Goal: Task Accomplishment & Management: Manage account settings

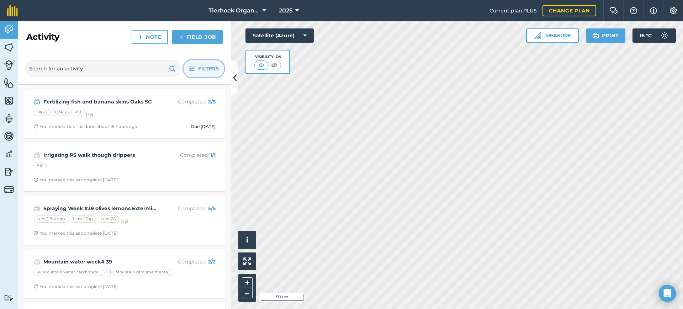
click at [205, 69] on span "Filters" at bounding box center [208, 69] width 21 height 8
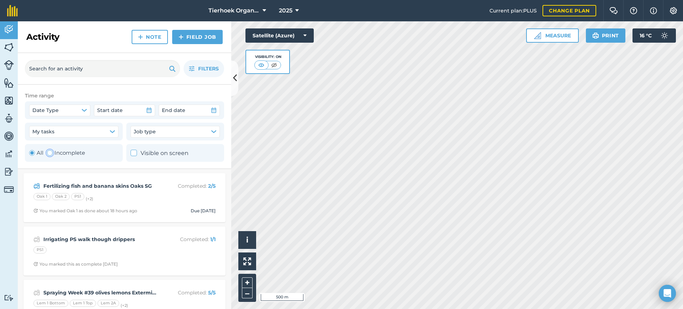
click at [50, 153] on div "Toggle Activity" at bounding box center [50, 153] width 6 height 6
radio input "false"
radio input "true"
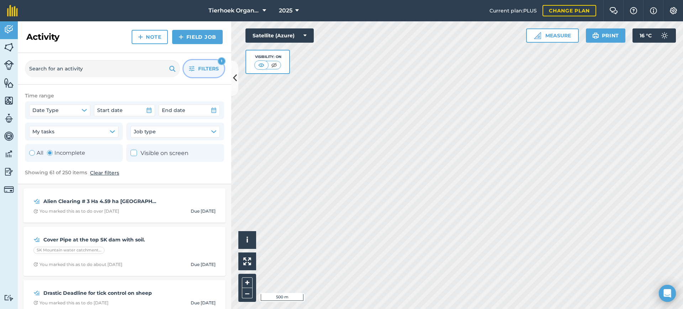
click at [206, 72] on span "Filters" at bounding box center [208, 69] width 21 height 8
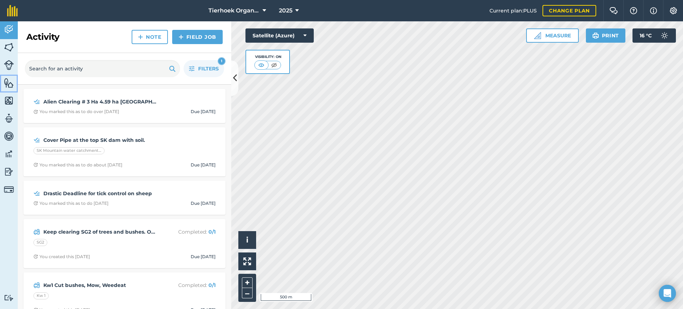
click at [11, 82] on img at bounding box center [9, 83] width 10 height 11
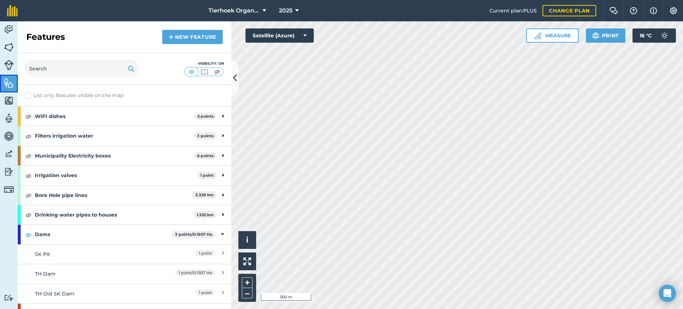
scroll to position [44, 0]
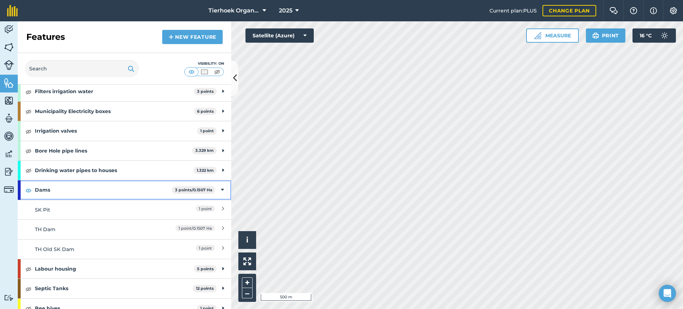
click at [219, 189] on div "Dams 3 points / 0.1507 Ha" at bounding box center [124, 189] width 213 height 19
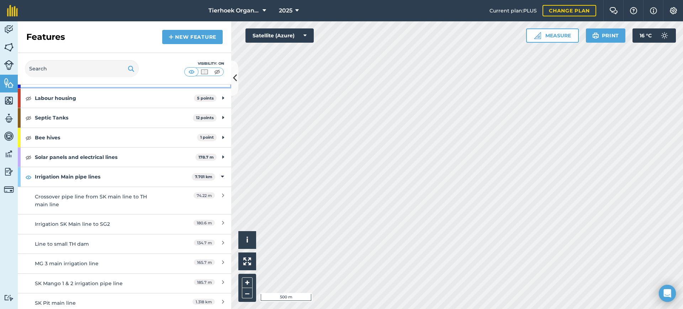
scroll to position [178, 0]
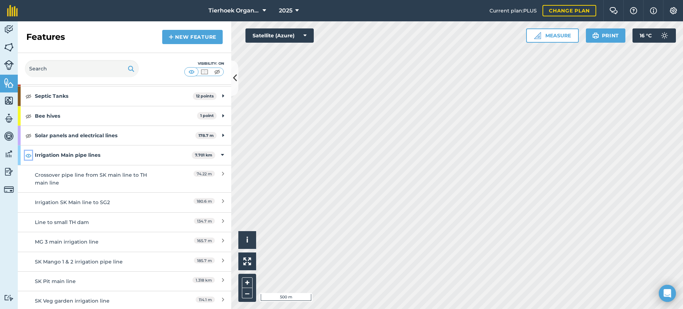
click at [28, 156] on img at bounding box center [28, 155] width 6 height 9
click at [221, 156] on icon at bounding box center [222, 155] width 3 height 8
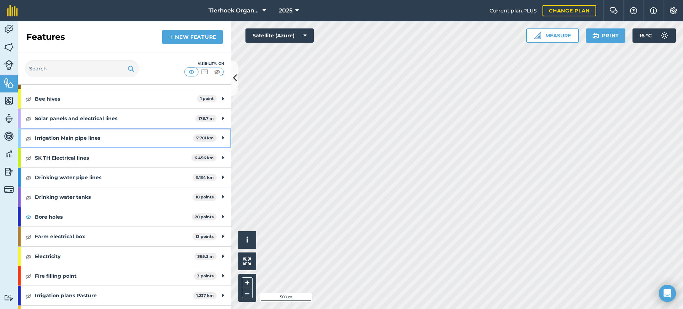
scroll to position [211, 0]
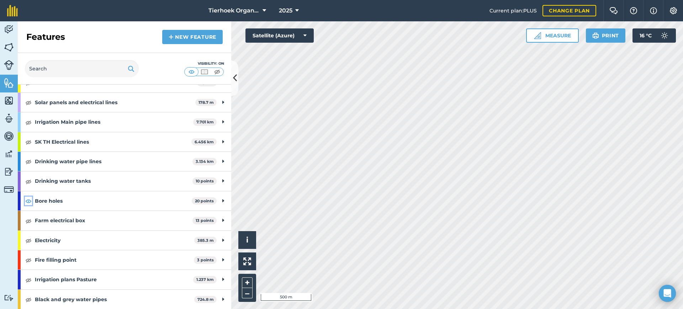
click at [29, 200] on img at bounding box center [28, 201] width 6 height 9
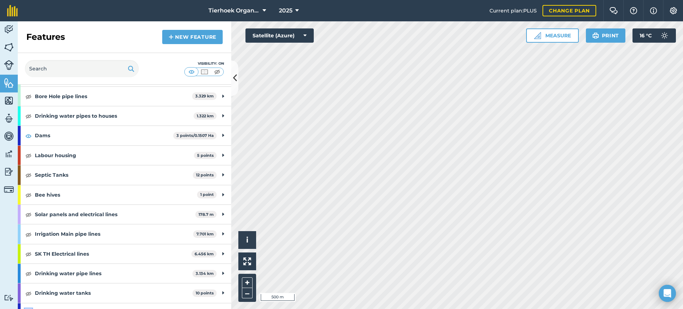
scroll to position [78, 0]
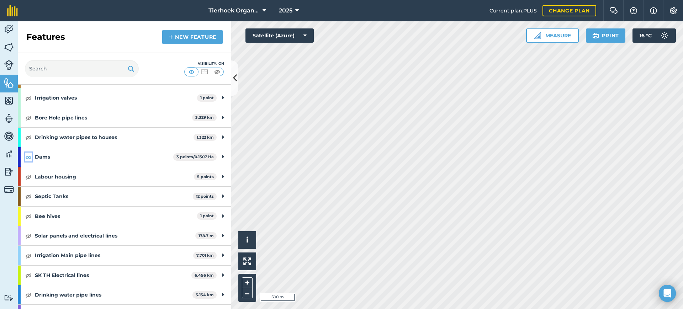
click at [30, 155] on img at bounding box center [28, 157] width 6 height 9
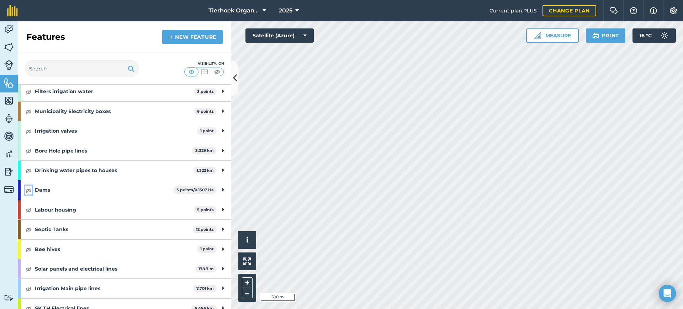
scroll to position [0, 0]
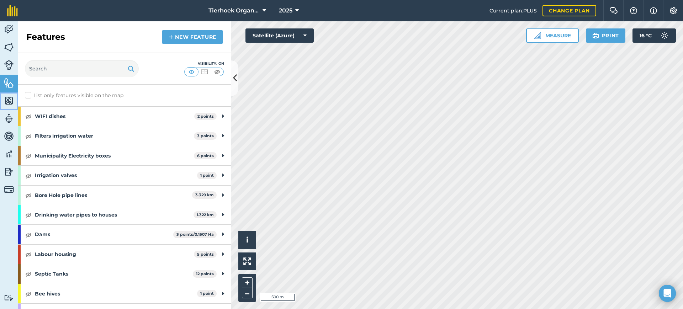
click at [10, 101] on img at bounding box center [9, 100] width 10 height 11
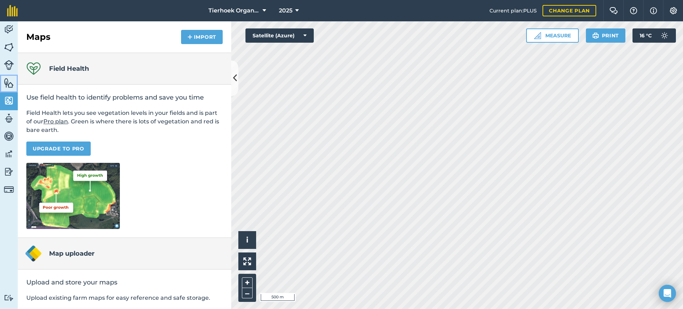
click at [7, 78] on img at bounding box center [9, 83] width 10 height 11
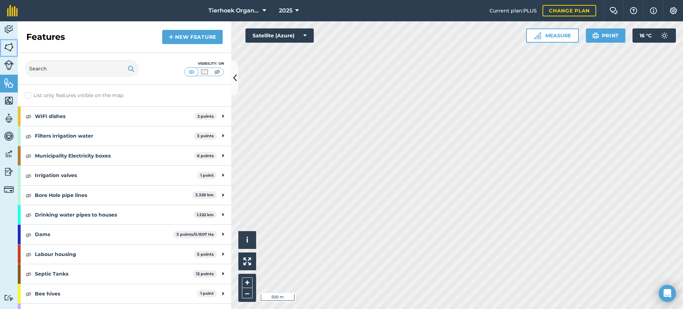
click at [12, 46] on img at bounding box center [9, 47] width 10 height 11
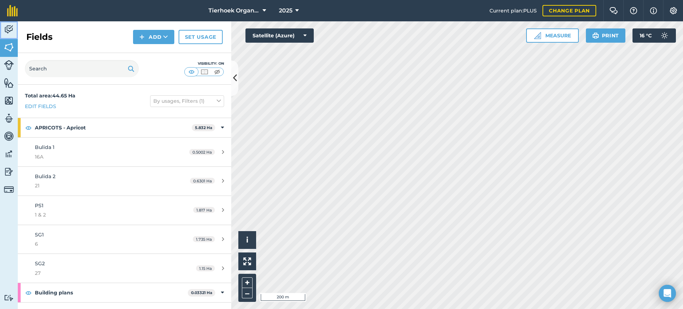
click at [7, 27] on img at bounding box center [9, 29] width 10 height 11
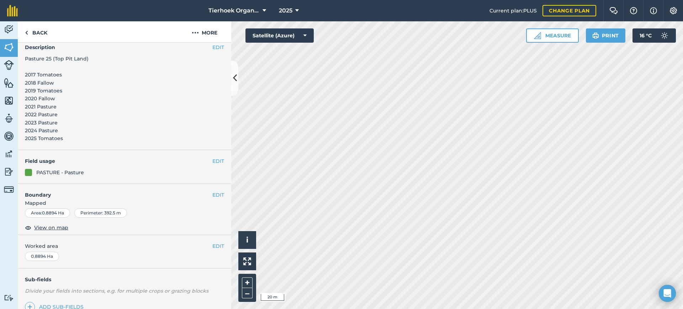
scroll to position [35, 0]
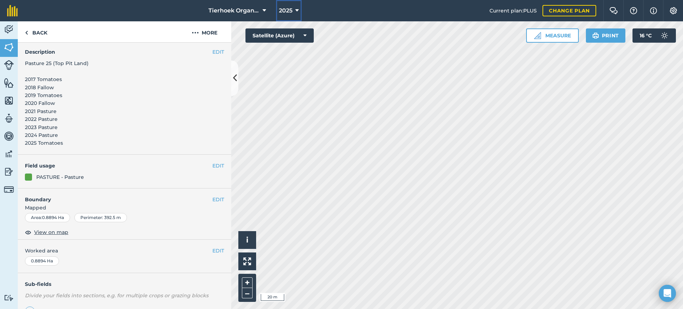
click at [296, 9] on icon at bounding box center [297, 10] width 4 height 9
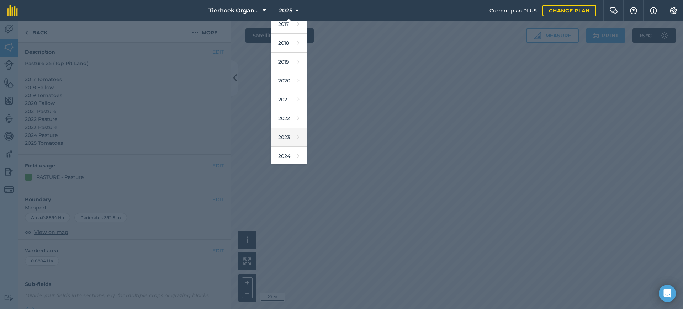
scroll to position [0, 0]
click at [279, 69] on link "2019" at bounding box center [289, 68] width 36 height 19
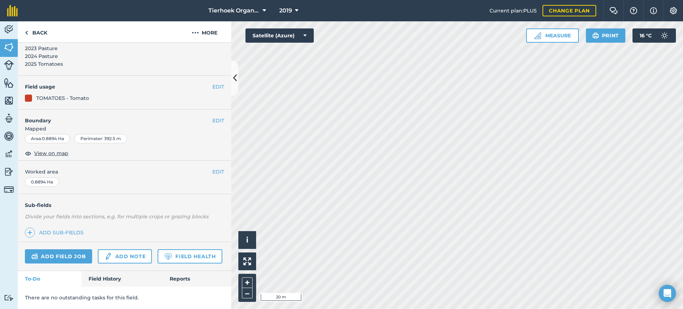
scroll to position [134, 0]
click at [113, 278] on link "Field History" at bounding box center [121, 279] width 81 height 16
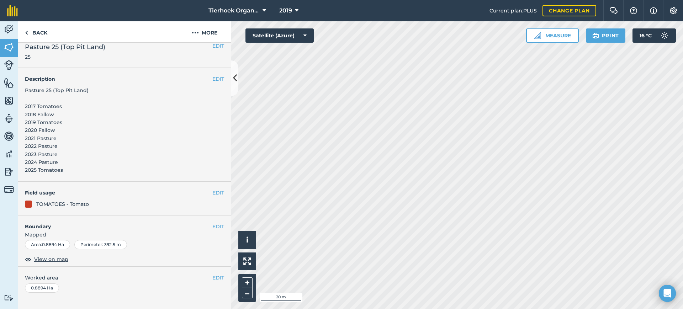
scroll to position [0, 0]
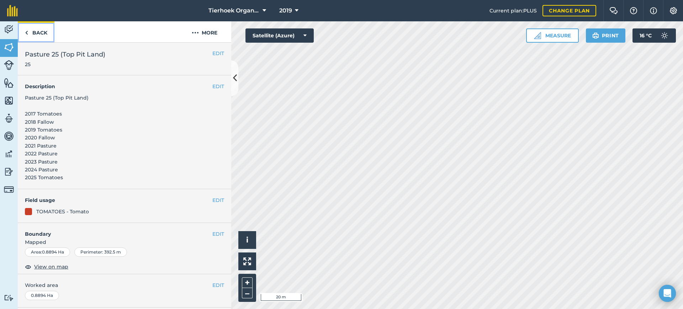
click at [38, 32] on link "Back" at bounding box center [36, 31] width 37 height 21
click at [294, 9] on button "2019" at bounding box center [288, 10] width 25 height 21
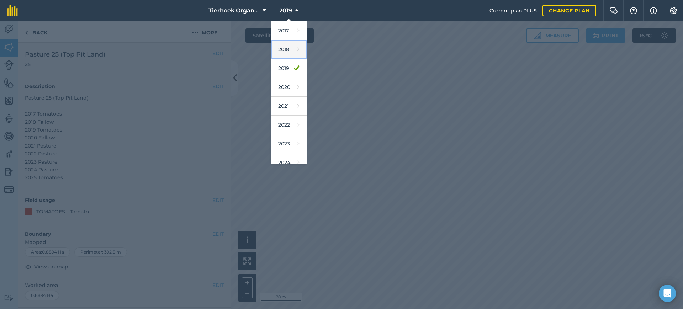
click at [281, 49] on link "2018" at bounding box center [289, 49] width 36 height 19
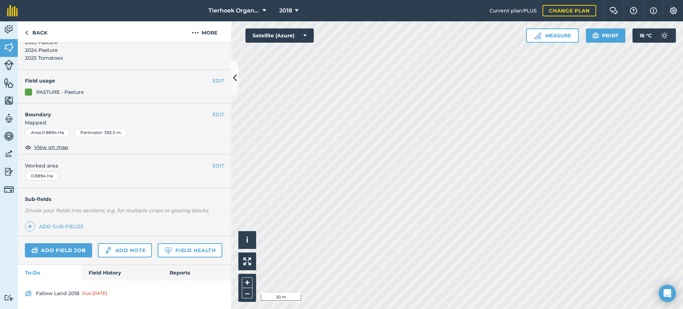
scroll to position [140, 0]
click at [108, 273] on link "Field History" at bounding box center [121, 273] width 81 height 16
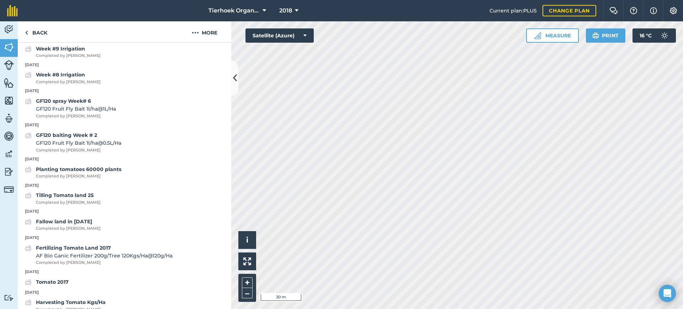
scroll to position [2229, 0]
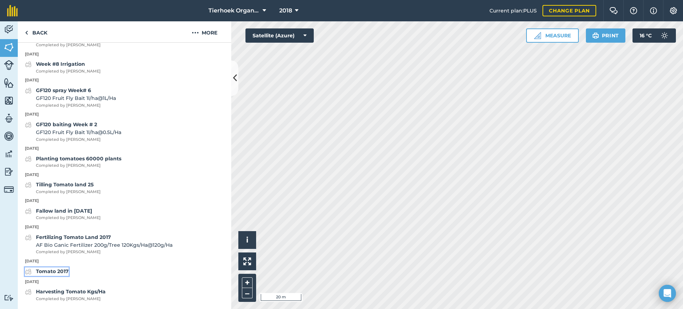
click at [51, 273] on strong "Tomato 2017" at bounding box center [52, 271] width 33 height 6
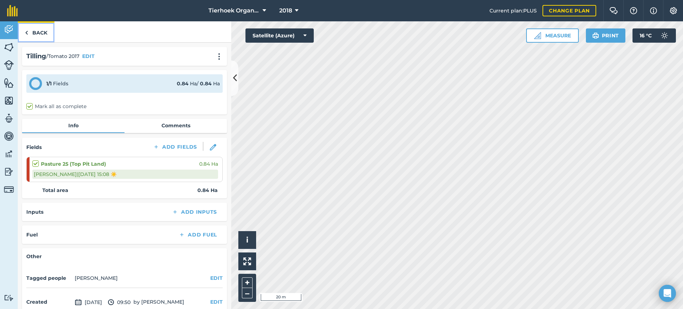
click at [26, 31] on img at bounding box center [26, 32] width 3 height 9
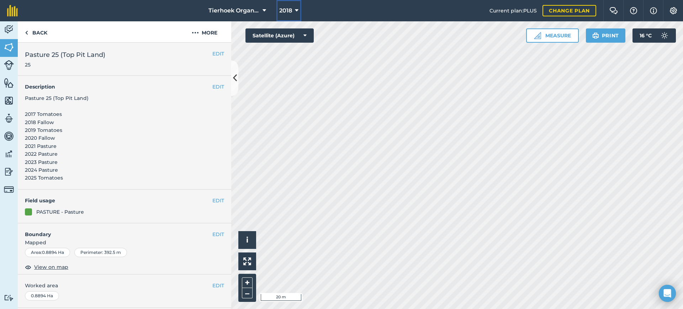
click at [297, 10] on icon at bounding box center [297, 10] width 4 height 9
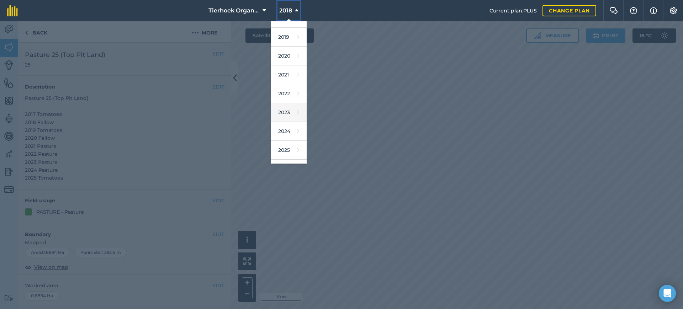
scroll to position [44, 0]
click at [282, 136] on link "2025" at bounding box center [289, 137] width 36 height 19
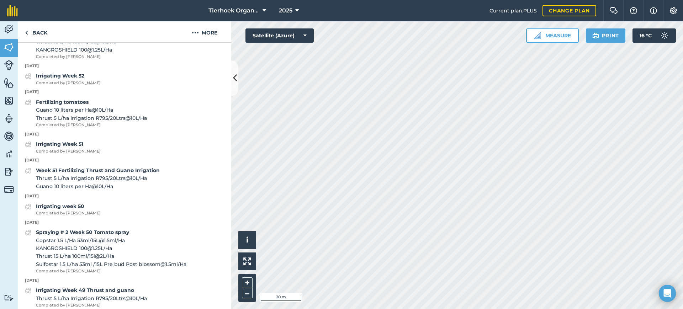
scroll to position [1423, 0]
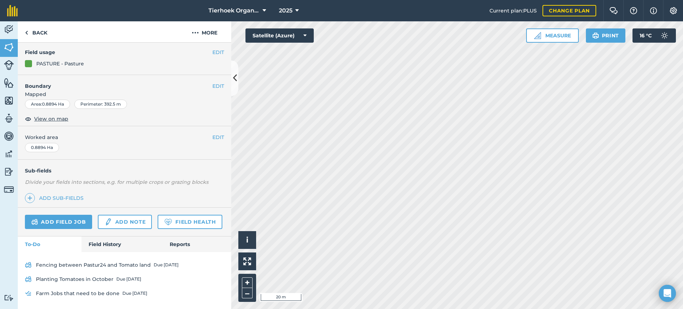
scroll to position [168, 0]
click at [31, 28] on link "Back" at bounding box center [36, 31] width 37 height 21
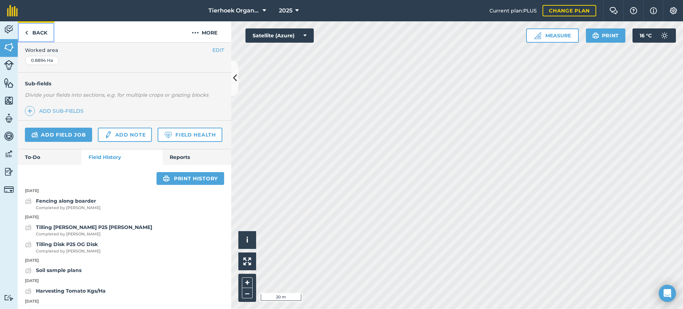
scroll to position [267, 0]
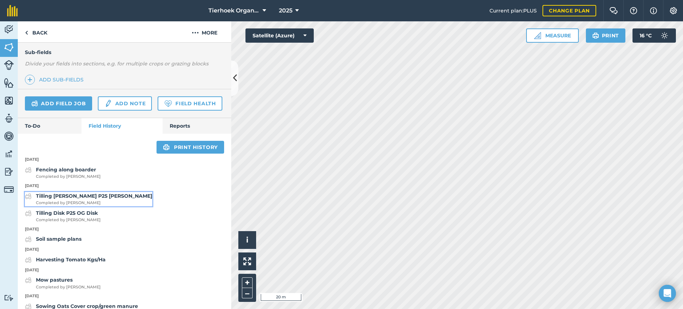
click at [61, 199] on strong "Tilling [PERSON_NAME] P25 [PERSON_NAME]" at bounding box center [94, 196] width 116 height 6
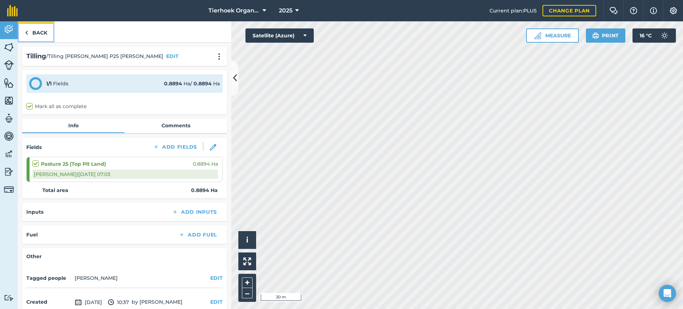
click at [32, 33] on link "Back" at bounding box center [36, 31] width 37 height 21
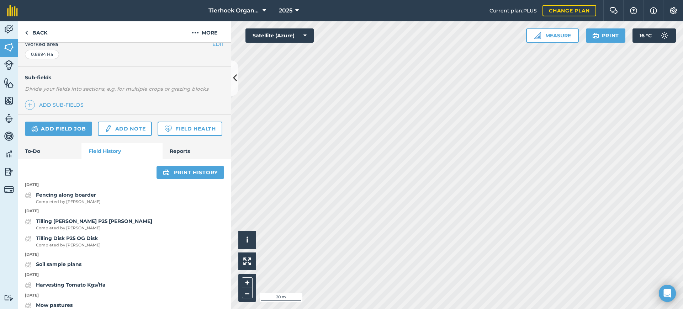
scroll to position [311, 0]
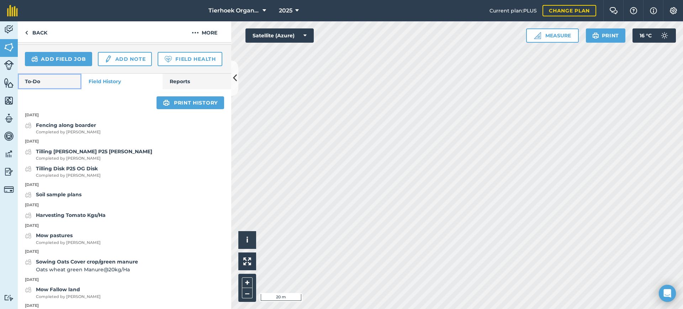
click at [26, 89] on link "To-Do" at bounding box center [50, 82] width 64 height 16
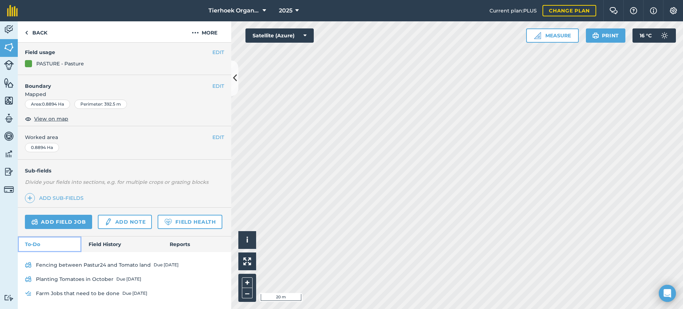
scroll to position [168, 0]
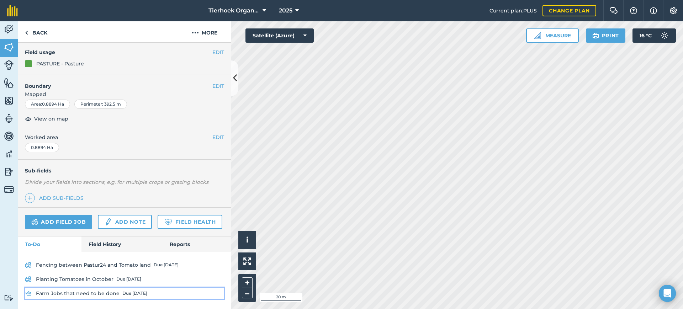
click at [59, 293] on link "Farm Jobs that need to be done Due [DATE]" at bounding box center [124, 293] width 199 height 11
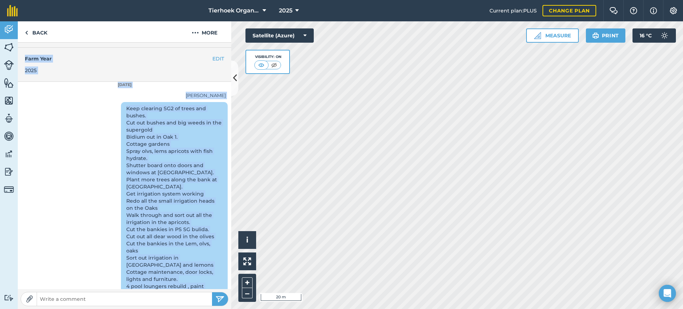
scroll to position [225, 0]
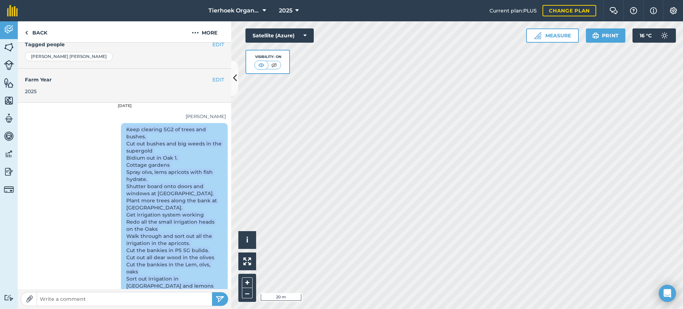
drag, startPoint x: 207, startPoint y: 234, endPoint x: 117, endPoint y: 144, distance: 127.6
copy div "Keep clearing SG2 of trees and bushes. Cut out bushes and big weeds in the supe…"
click at [40, 33] on link "Back" at bounding box center [36, 31] width 37 height 21
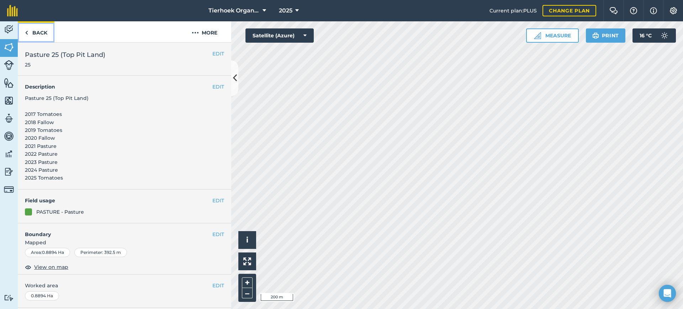
click at [36, 34] on link "Back" at bounding box center [36, 31] width 37 height 21
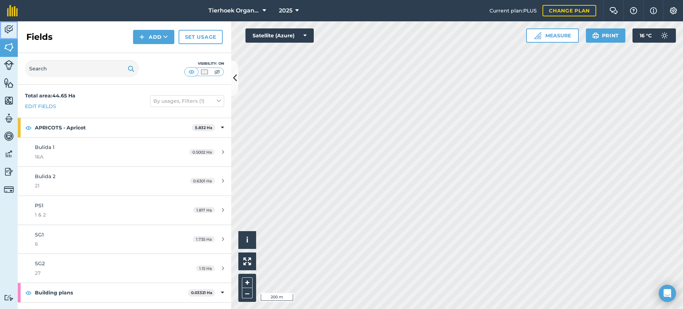
click at [10, 30] on img at bounding box center [9, 29] width 10 height 11
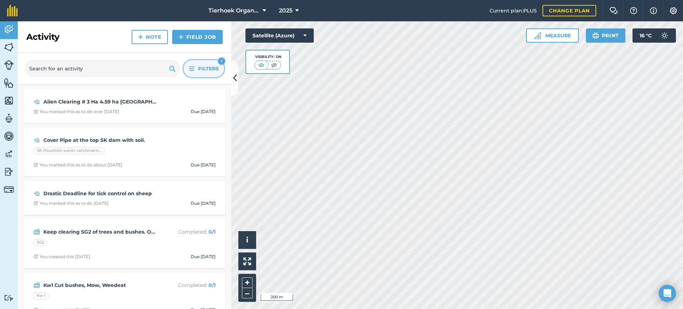
click at [211, 68] on span "Filters" at bounding box center [208, 69] width 21 height 8
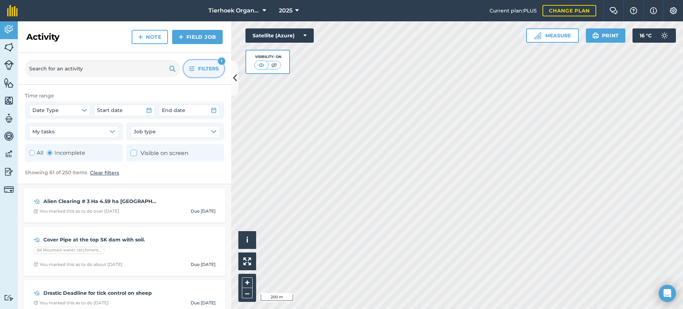
click at [200, 69] on span "Filters" at bounding box center [208, 69] width 21 height 8
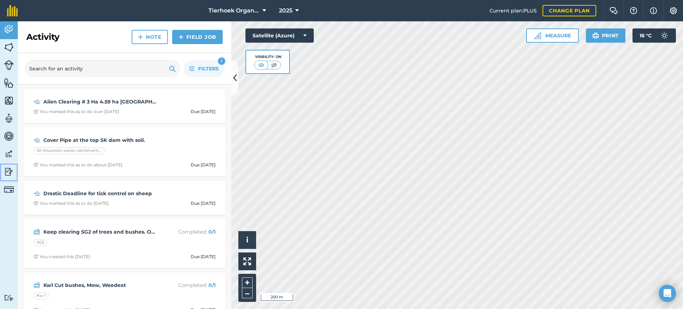
click at [7, 174] on img at bounding box center [9, 172] width 10 height 11
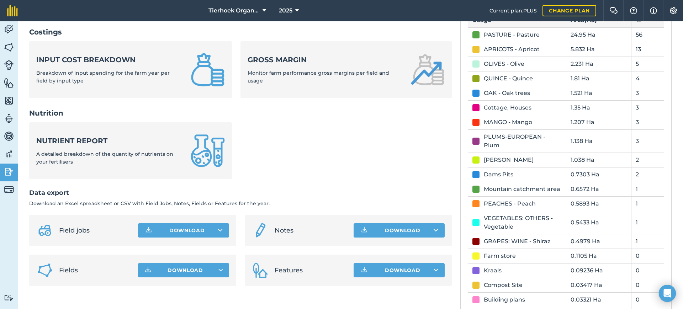
scroll to position [267, 0]
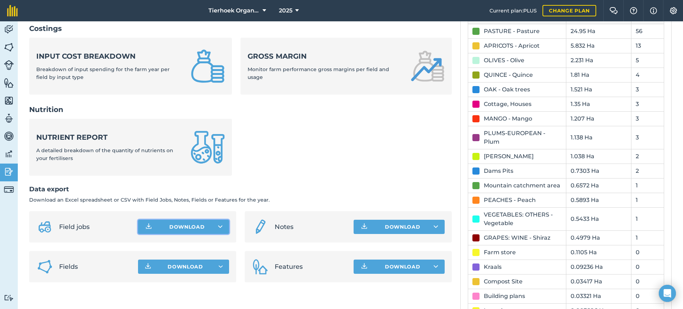
click at [191, 225] on button "Download" at bounding box center [183, 227] width 91 height 14
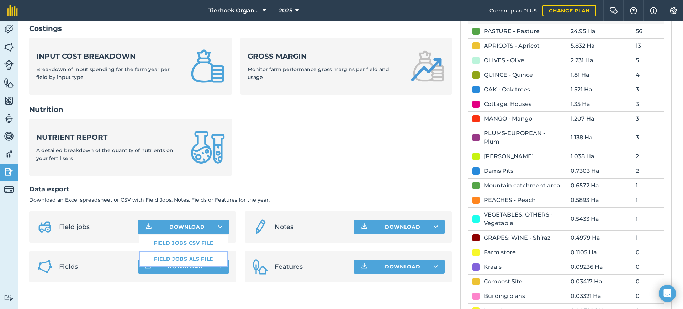
click at [184, 261] on link "Field jobs XLS file" at bounding box center [183, 259] width 89 height 16
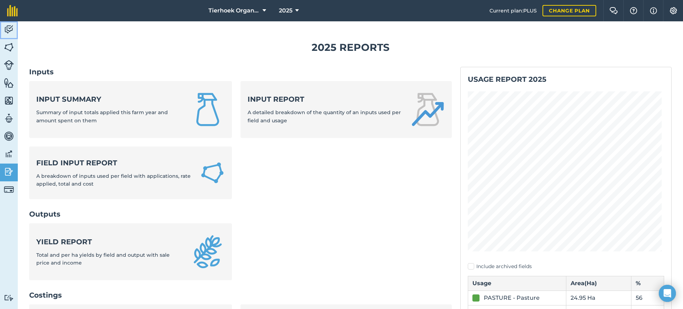
click at [11, 29] on img at bounding box center [9, 29] width 10 height 11
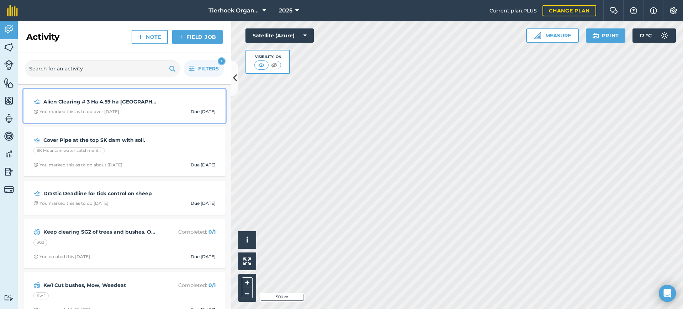
click at [133, 109] on span "You marked this as to do over [DATE] Due [DATE]" at bounding box center [124, 112] width 182 height 6
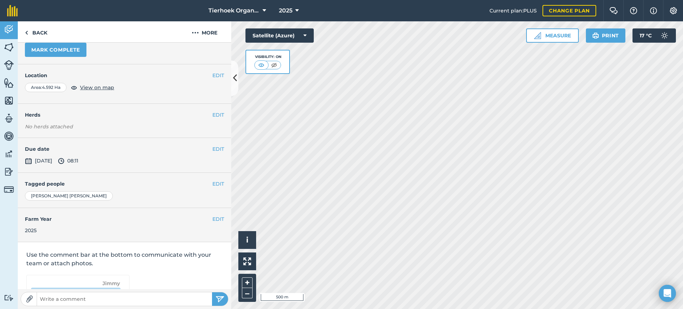
scroll to position [44, 0]
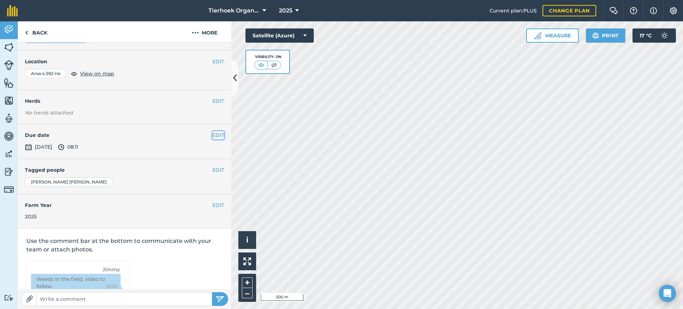
click at [212, 135] on button "EDIT" at bounding box center [218, 135] width 12 height 8
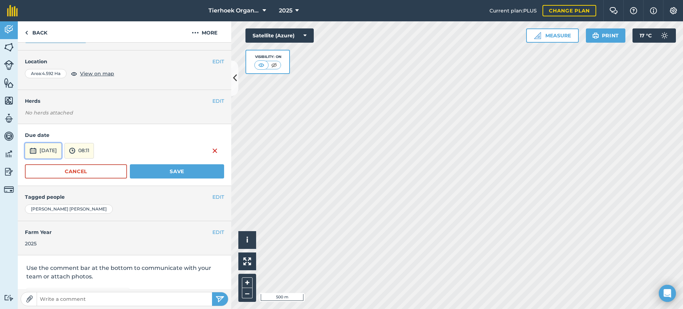
click at [62, 153] on button "[DATE]" at bounding box center [43, 151] width 37 height 16
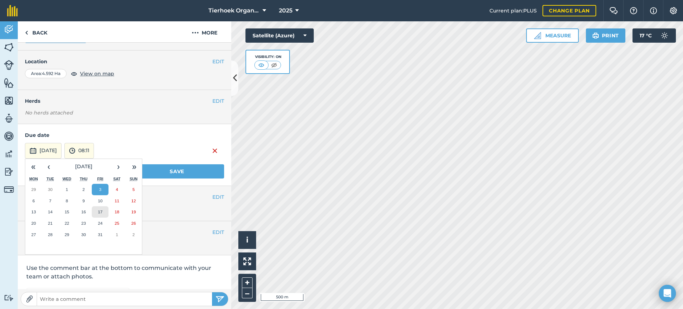
click at [104, 213] on button "17" at bounding box center [100, 211] width 17 height 11
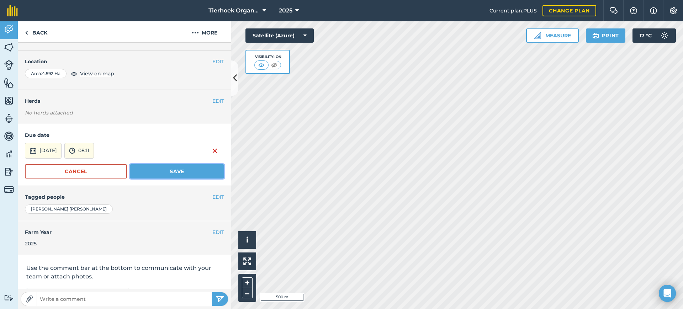
click at [180, 173] on button "Save" at bounding box center [177, 171] width 94 height 14
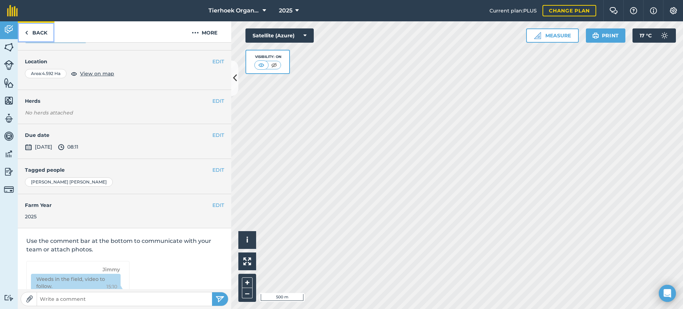
click at [26, 32] on img at bounding box center [26, 32] width 3 height 9
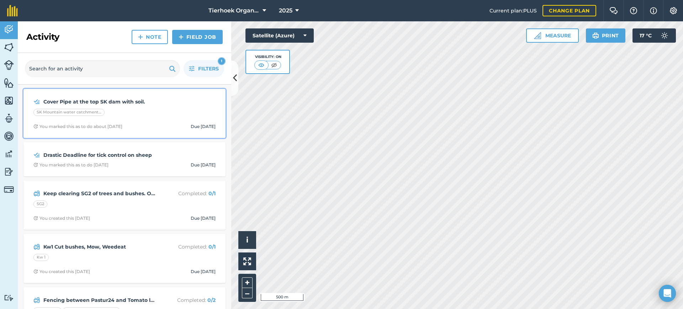
click at [168, 101] on div "Cover Pipe at the top SK dam with soil." at bounding box center [124, 101] width 182 height 9
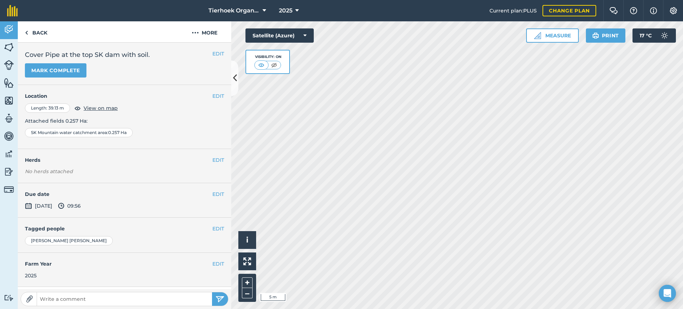
scroll to position [44, 0]
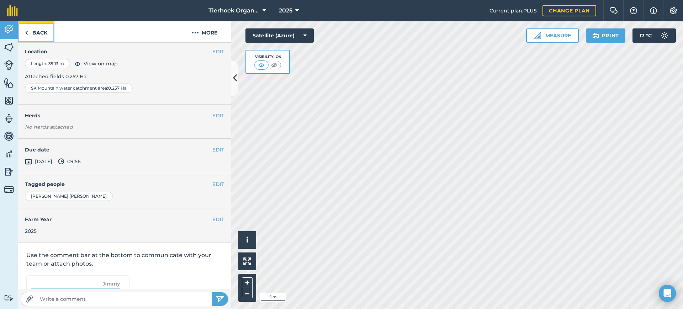
click at [31, 31] on link "Back" at bounding box center [36, 31] width 37 height 21
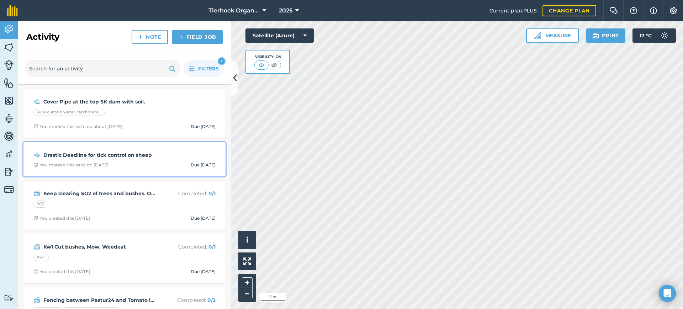
click at [194, 159] on div "Drastic Deadline for tick control on sheep" at bounding box center [124, 155] width 182 height 9
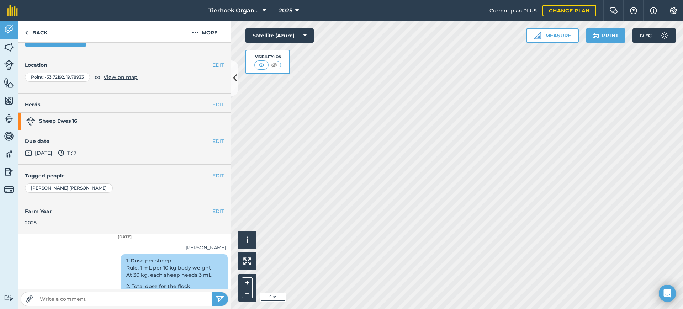
scroll to position [89, 0]
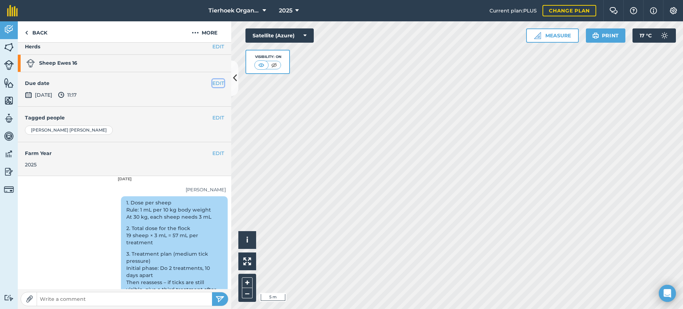
click at [212, 83] on button "EDIT" at bounding box center [218, 83] width 12 height 8
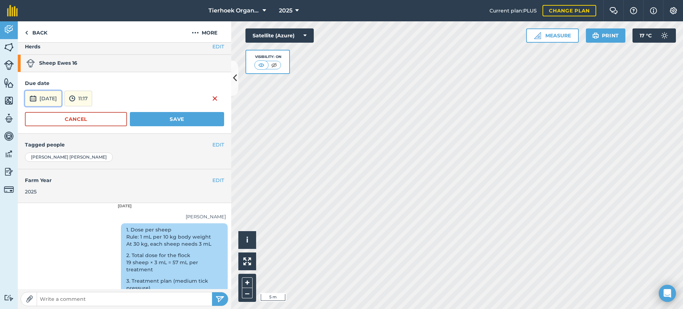
click at [46, 101] on button "[DATE]" at bounding box center [43, 99] width 37 height 16
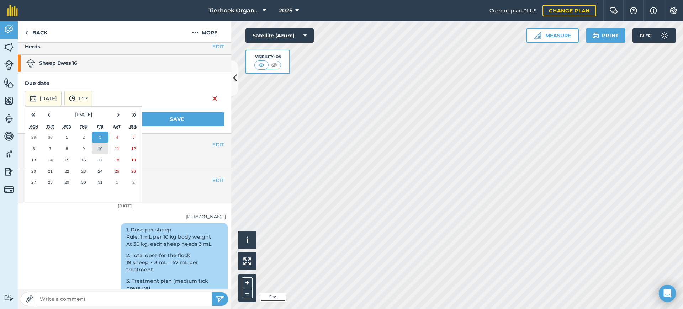
click at [101, 149] on abbr "10" at bounding box center [100, 148] width 5 height 5
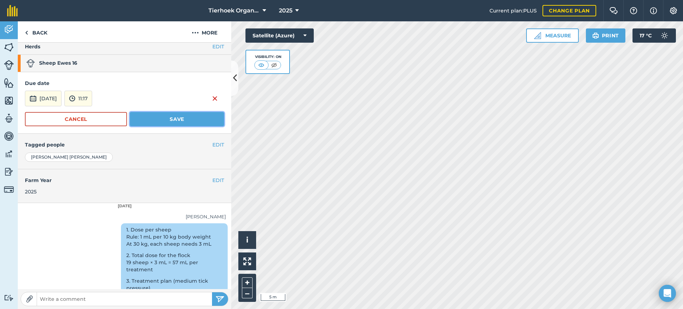
click at [171, 118] on button "Save" at bounding box center [177, 119] width 94 height 14
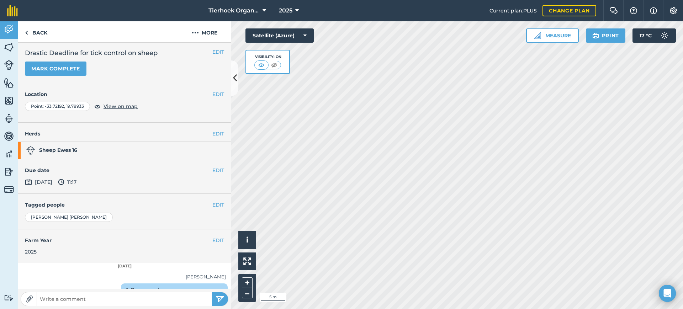
scroll to position [0, 0]
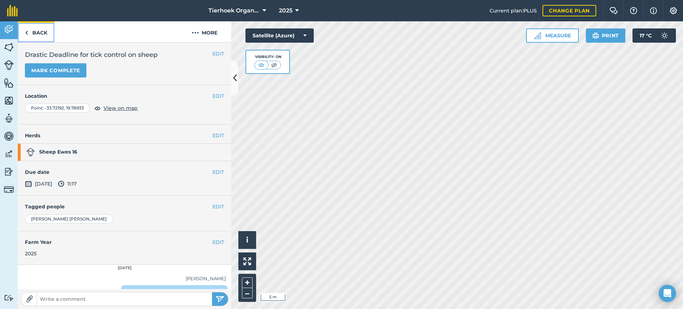
click at [21, 30] on link "Back" at bounding box center [36, 31] width 37 height 21
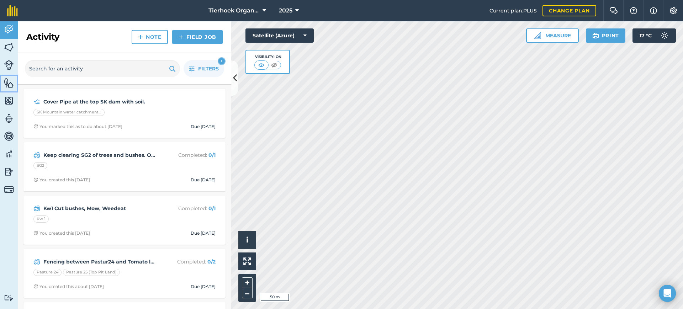
click at [7, 80] on img at bounding box center [9, 83] width 10 height 11
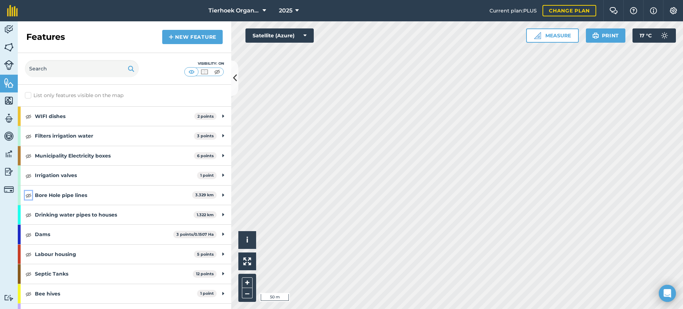
click at [30, 195] on img at bounding box center [28, 195] width 6 height 9
click at [29, 194] on img at bounding box center [28, 195] width 6 height 9
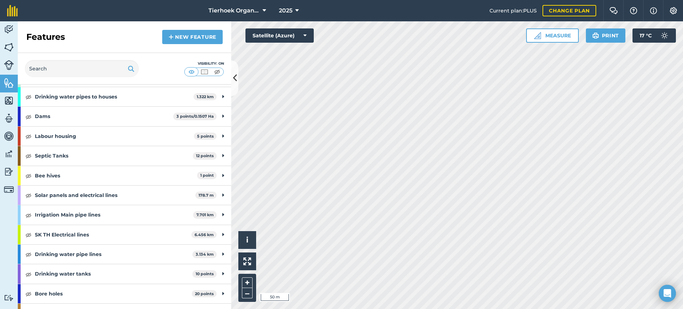
scroll to position [133, 0]
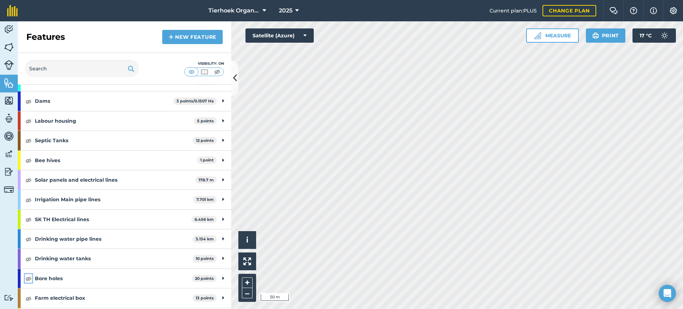
click at [27, 279] on img at bounding box center [28, 278] width 6 height 9
click at [6, 31] on img at bounding box center [9, 29] width 10 height 11
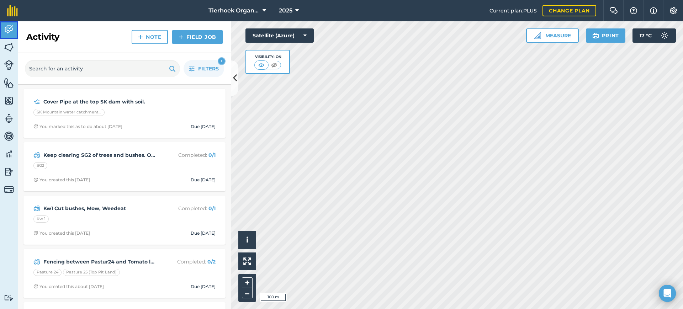
scroll to position [44, 0]
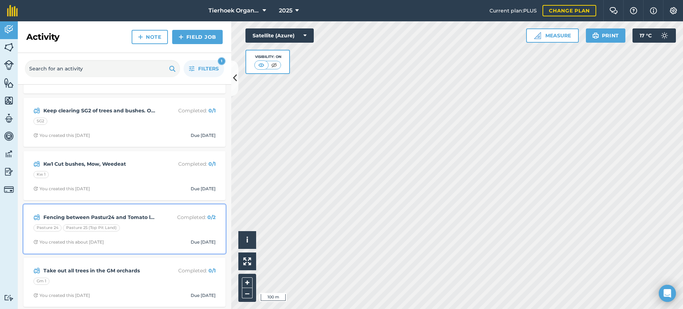
click at [158, 231] on div "Pasture 24 Pasture 25 (Top Pit Land)" at bounding box center [124, 229] width 182 height 9
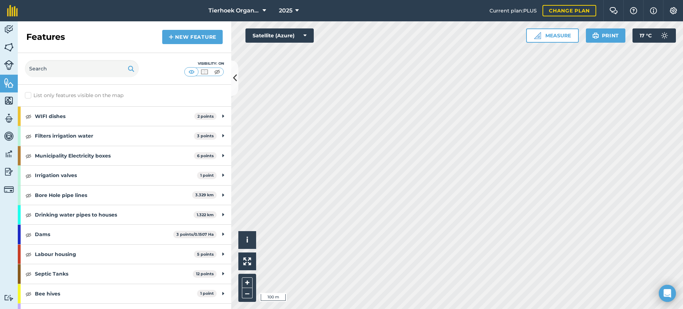
click at [399, 309] on html "Tierhoek Organic Farm 2025 Current plan : PLUS Change plan Farm Chat Help Info …" at bounding box center [341, 154] width 683 height 309
click at [10, 31] on img at bounding box center [9, 29] width 10 height 11
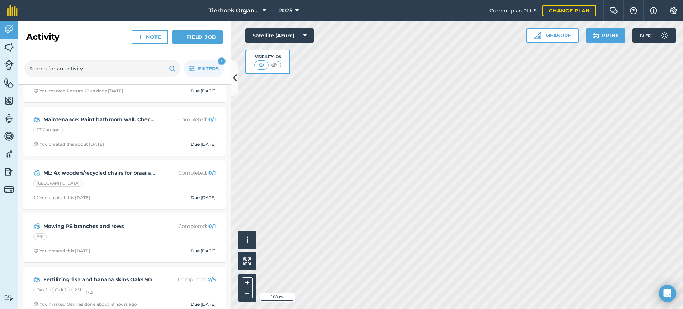
scroll to position [400, 0]
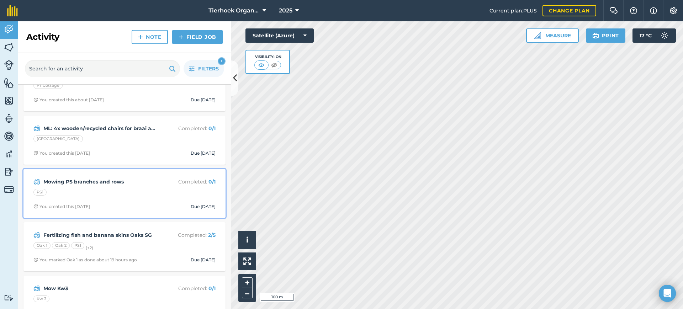
click at [143, 192] on div "PS1" at bounding box center [124, 193] width 182 height 9
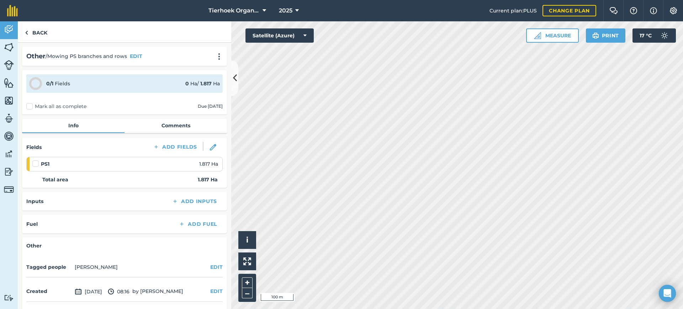
click at [37, 160] on label at bounding box center [36, 160] width 9 height 0
click at [37, 162] on input "checkbox" at bounding box center [34, 162] width 5 height 5
checkbox input "false"
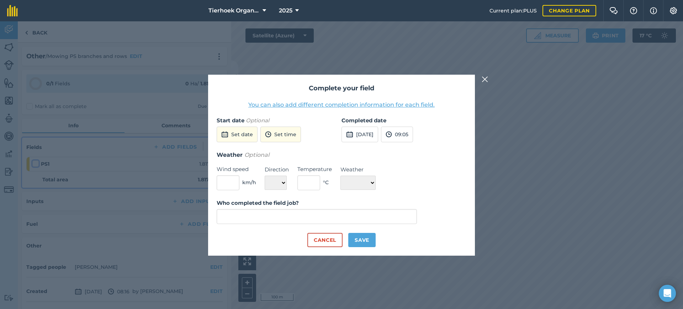
type input "[PERSON_NAME]"
click at [378, 131] on button "[DATE]" at bounding box center [360, 135] width 37 height 16
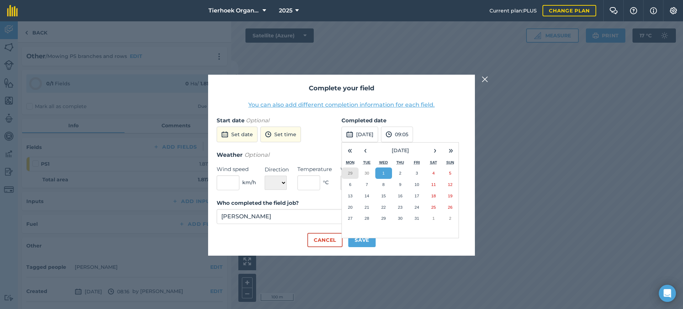
click at [355, 172] on button "29" at bounding box center [350, 173] width 17 height 11
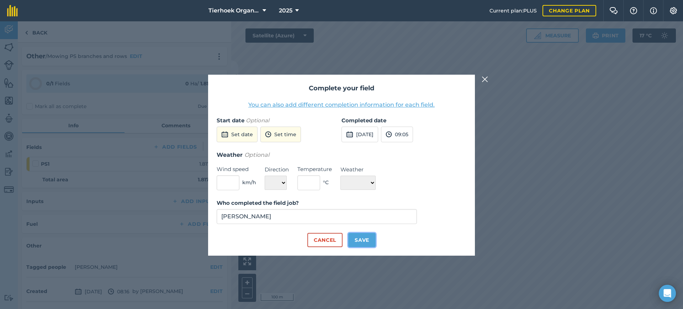
click at [361, 239] on button "Save" at bounding box center [361, 240] width 27 height 14
checkbox input "true"
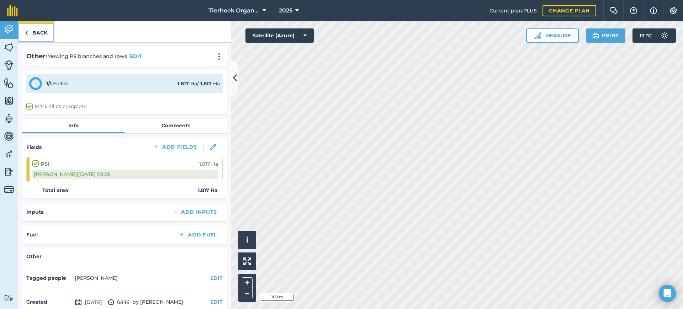
click at [41, 32] on link "Back" at bounding box center [36, 31] width 37 height 21
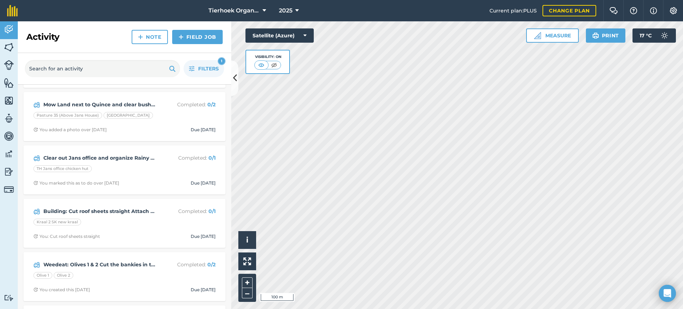
scroll to position [1423, 0]
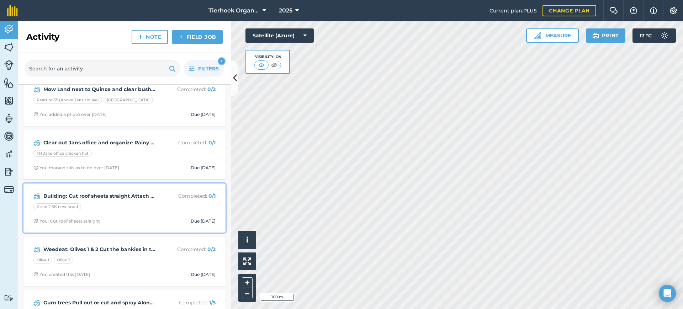
click at [122, 215] on div "Building: Cut roof sheets straight Attach angle steel to the back of the roof P…" at bounding box center [125, 208] width 194 height 41
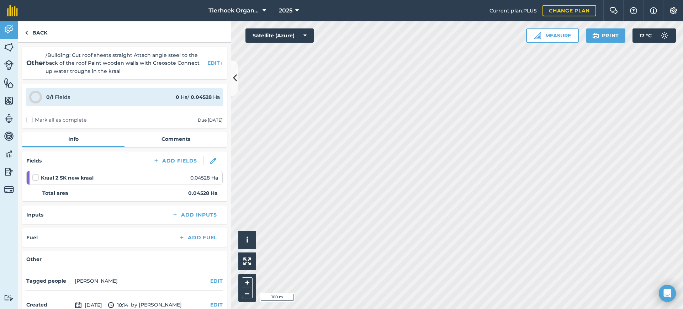
click at [30, 120] on label "Mark all as complete" at bounding box center [56, 119] width 60 height 7
click at [30, 120] on input "Mark all as complete" at bounding box center [28, 118] width 5 height 5
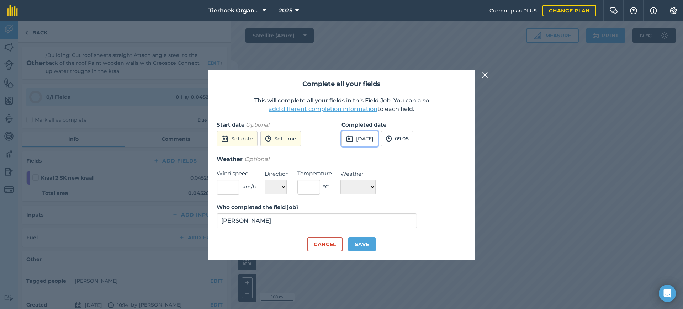
click at [377, 138] on button "[DATE]" at bounding box center [360, 139] width 37 height 16
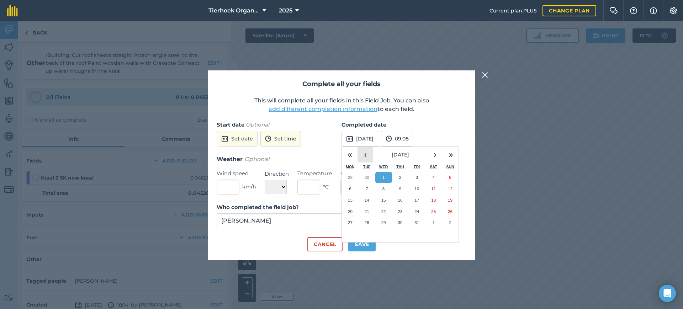
click at [364, 153] on button "‹" at bounding box center [366, 155] width 16 height 16
click at [414, 210] on button "25" at bounding box center [416, 211] width 17 height 11
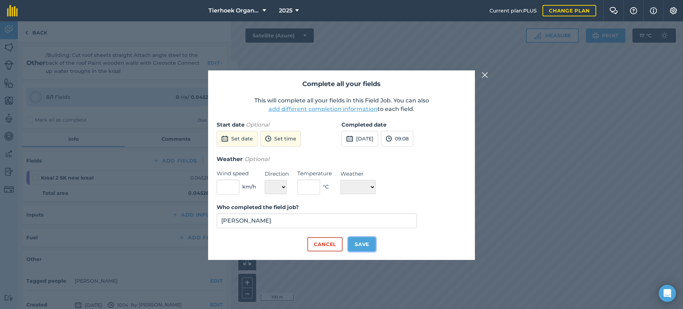
click at [365, 241] on button "Save" at bounding box center [361, 244] width 27 height 14
checkbox input "true"
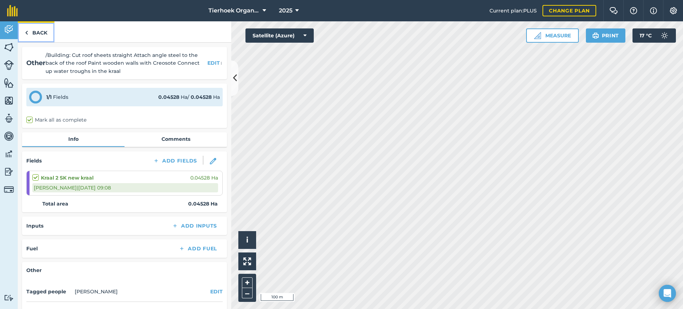
click at [42, 31] on link "Back" at bounding box center [36, 31] width 37 height 21
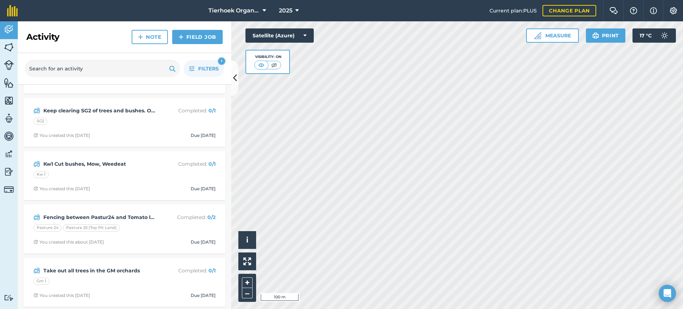
scroll to position [89, 0]
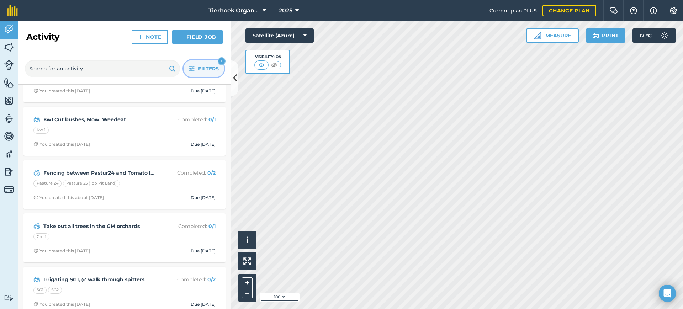
click at [201, 69] on span "Filters" at bounding box center [208, 69] width 21 height 8
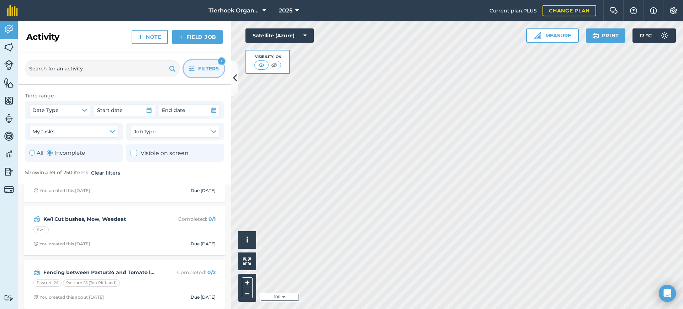
click at [202, 67] on span "Filters" at bounding box center [208, 69] width 21 height 8
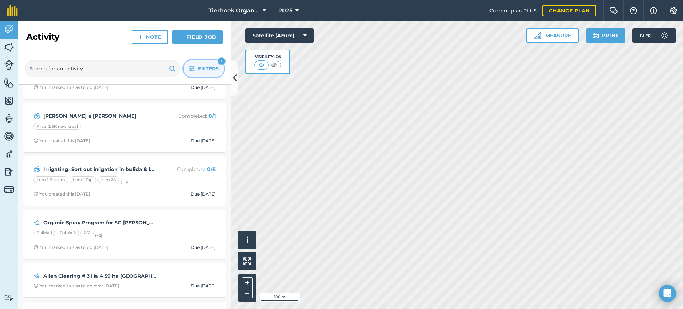
scroll to position [845, 0]
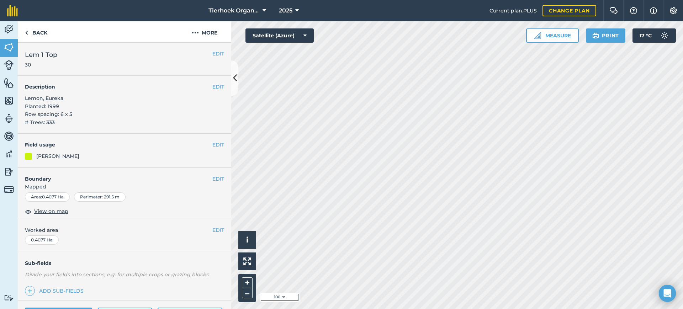
scroll to position [84, 0]
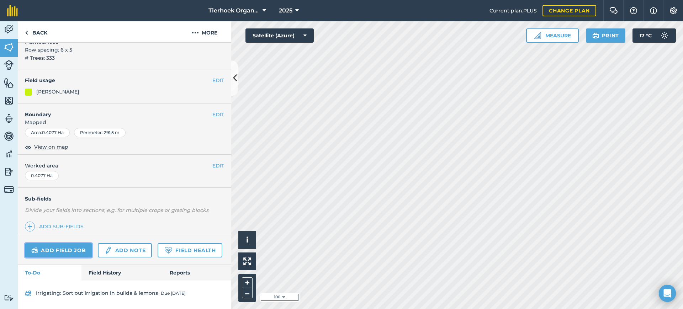
click at [59, 243] on link "Add field job" at bounding box center [58, 250] width 67 height 14
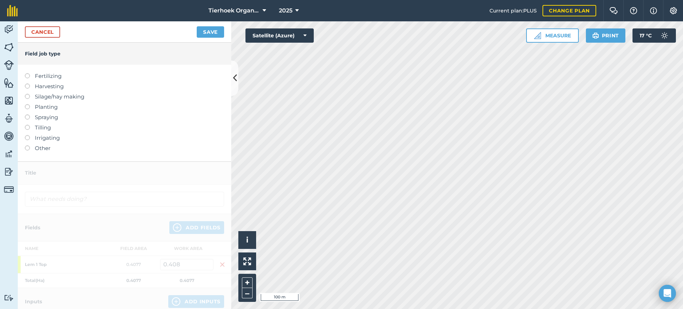
click at [28, 84] on label at bounding box center [30, 84] width 10 height 0
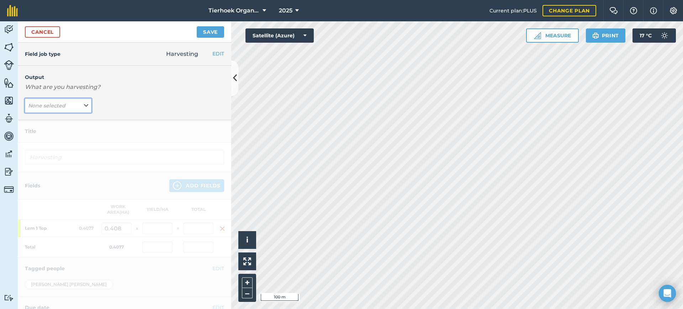
click at [84, 105] on icon at bounding box center [86, 106] width 4 height 8
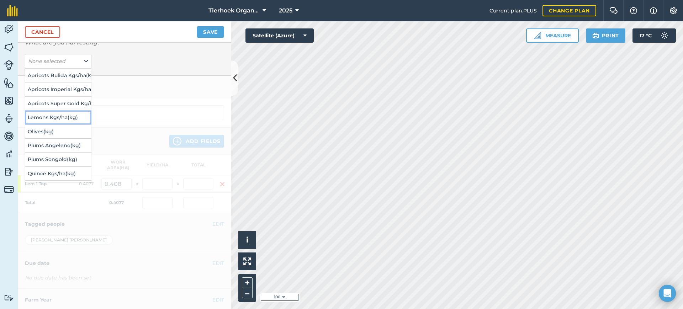
click at [41, 117] on button "Lemons Kgs/ha ( kg )" at bounding box center [58, 118] width 67 height 14
type input "Harvesting Lemons Kgs/ha"
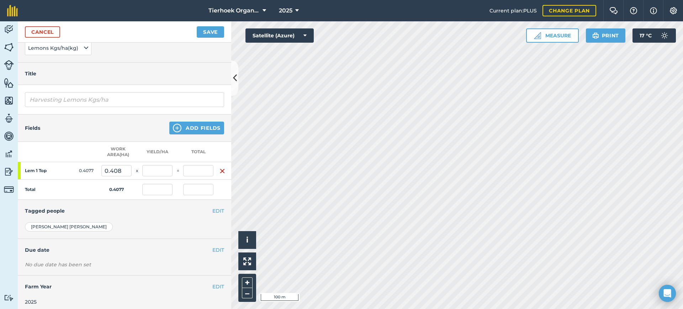
scroll to position [69, 0]
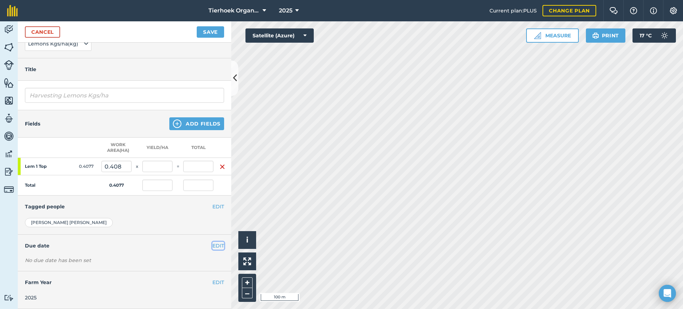
click at [212, 242] on button "EDIT" at bounding box center [218, 246] width 12 height 8
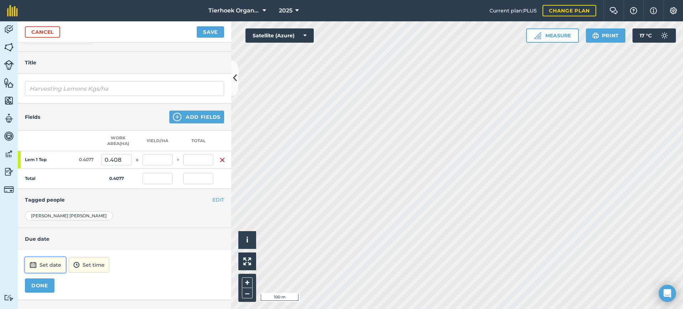
click at [47, 265] on button "Set date" at bounding box center [45, 265] width 41 height 16
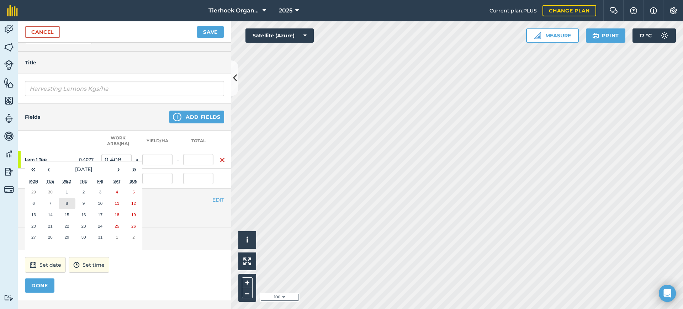
click at [69, 202] on button "8" at bounding box center [67, 203] width 17 height 11
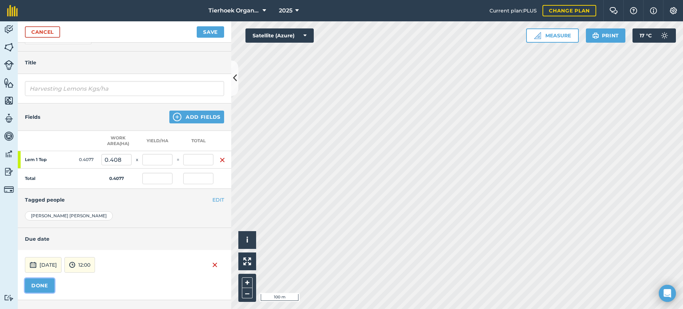
click at [43, 282] on button "DONE" at bounding box center [40, 286] width 30 height 14
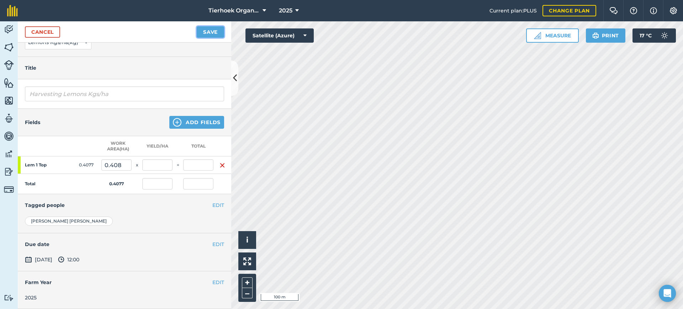
click at [213, 31] on button "Save" at bounding box center [210, 31] width 27 height 11
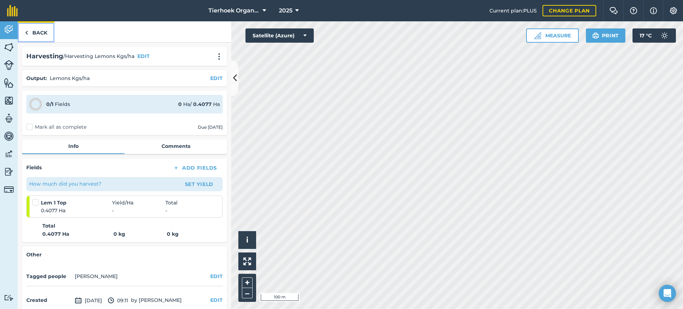
click at [39, 33] on link "Back" at bounding box center [36, 31] width 37 height 21
